Goal: Transaction & Acquisition: Download file/media

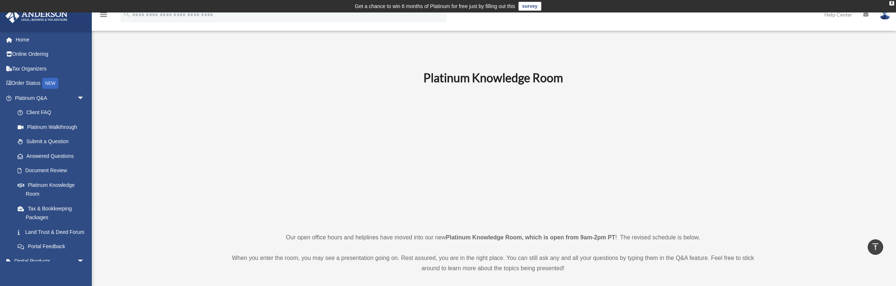
scroll to position [341, 0]
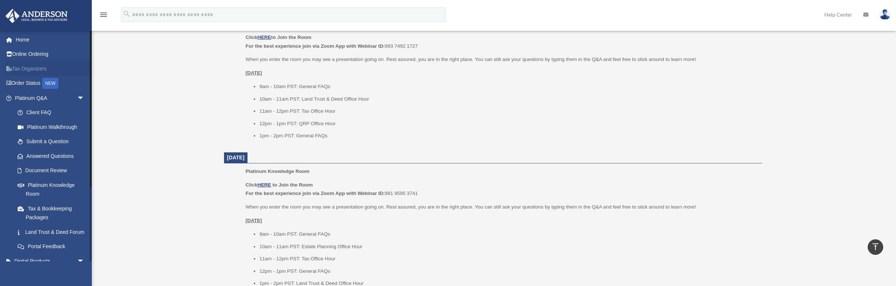
click at [36, 67] on link "Tax Organizers" at bounding box center [50, 68] width 90 height 15
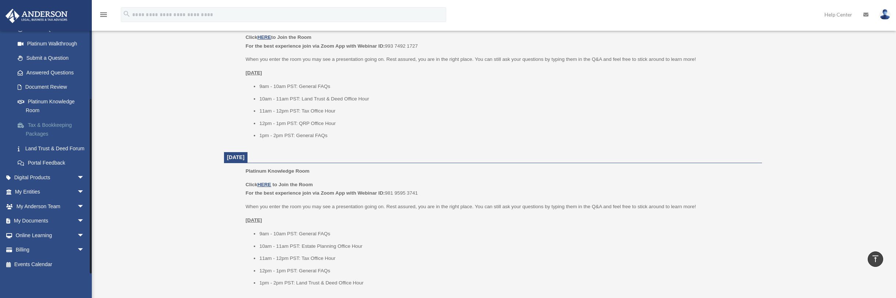
scroll to position [92, 0]
click at [78, 220] on span "arrow_drop_down" at bounding box center [84, 221] width 15 height 15
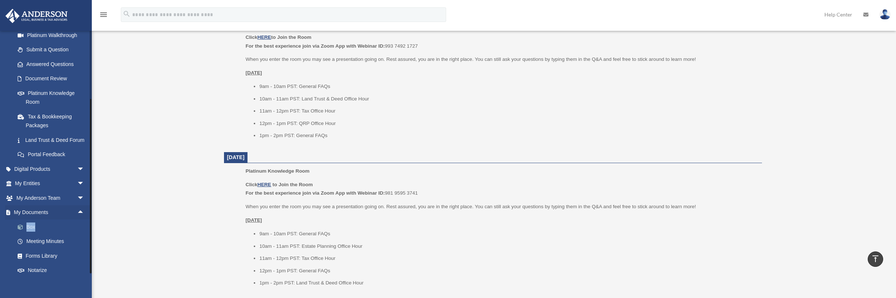
click at [29, 235] on link "Box" at bounding box center [52, 227] width 85 height 15
click at [22, 230] on span at bounding box center [24, 227] width 5 height 5
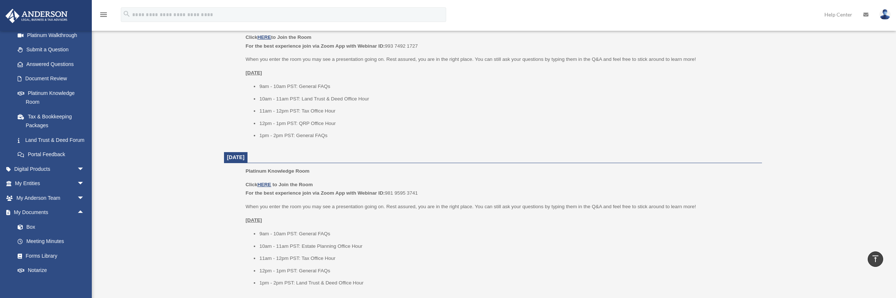
click at [70, 277] on div "imthat197973@protonmail.com Sign Out imthat197973@protonmail.com Home Online Or…" at bounding box center [46, 179] width 92 height 298
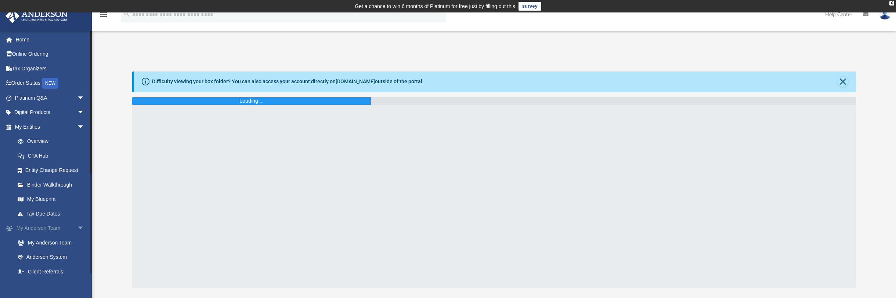
click at [77, 226] on span "arrow_drop_down" at bounding box center [84, 228] width 15 height 15
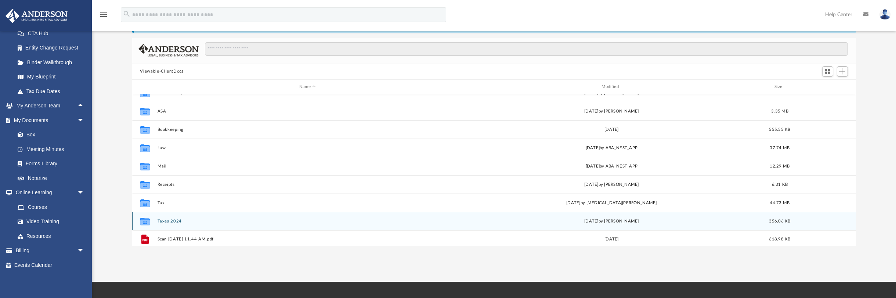
scroll to position [12, 0]
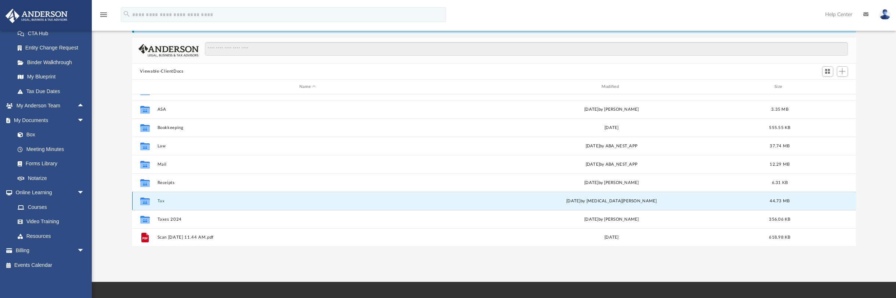
click at [160, 200] on button "Tax" at bounding box center [307, 201] width 301 height 5
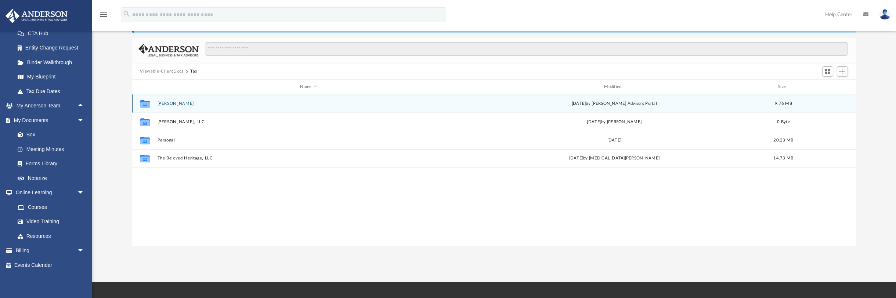
scroll to position [0, 0]
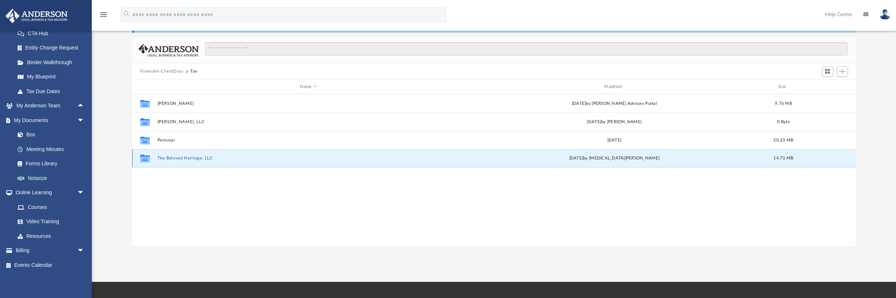
click at [172, 158] on button "The Beloved Heritage, LLC" at bounding box center [308, 158] width 302 height 5
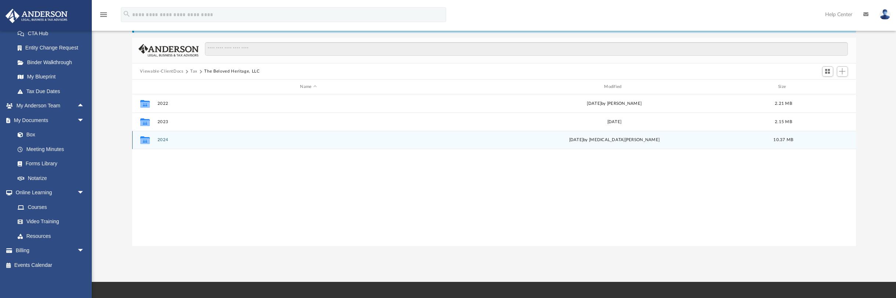
click at [159, 140] on button "2024" at bounding box center [308, 140] width 302 height 5
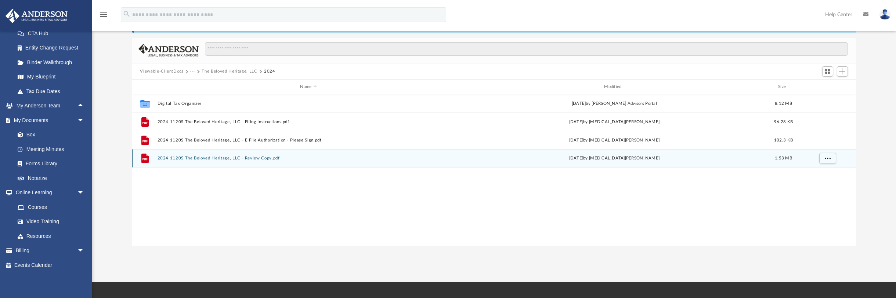
click at [192, 156] on button "2024 1120S The Beloved Heritage, LLC - Review Copy.pdf" at bounding box center [308, 158] width 302 height 5
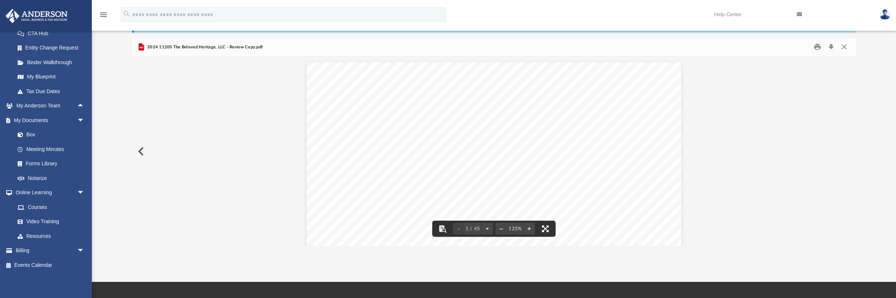
click at [544, 226] on button "File preview" at bounding box center [545, 229] width 16 height 16
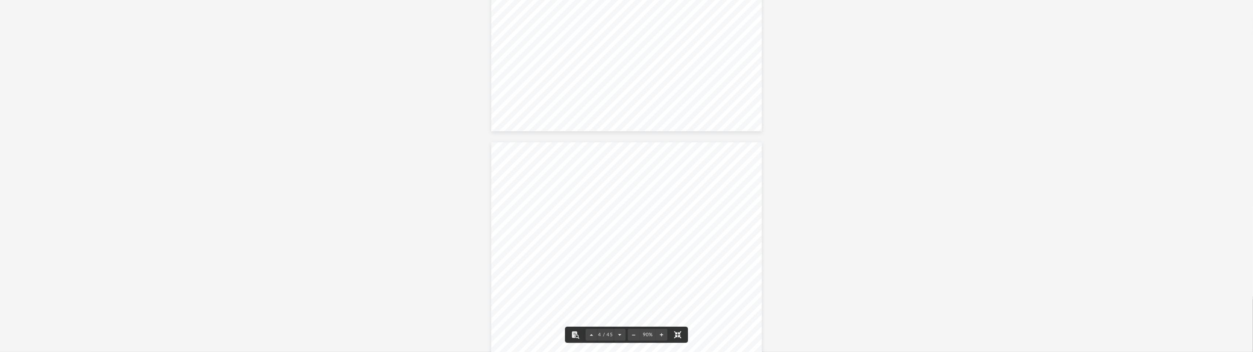
scroll to position [949, 0]
click at [662, 298] on button "File preview" at bounding box center [662, 335] width 12 height 16
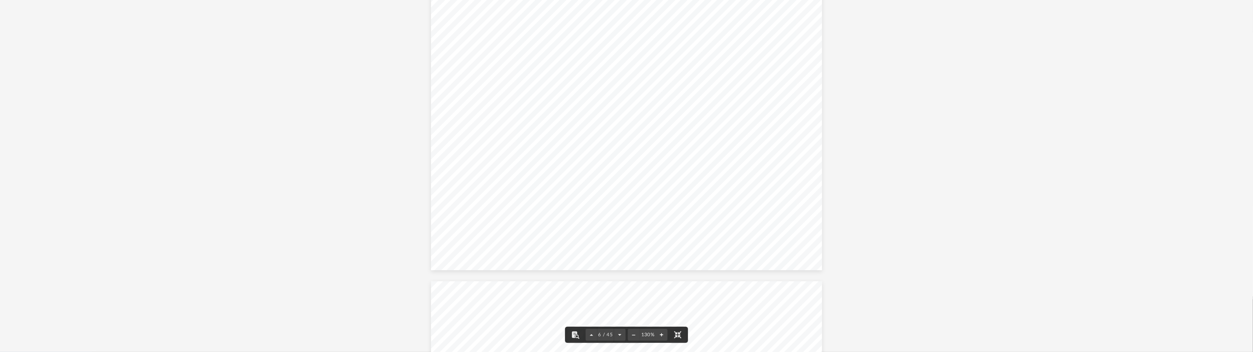
scroll to position [2824, 0]
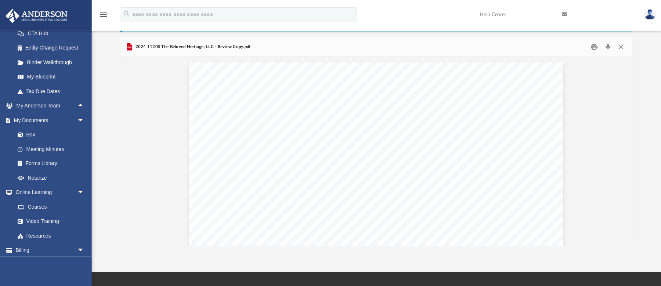
scroll to position [163, 508]
